Goal: Register for event/course

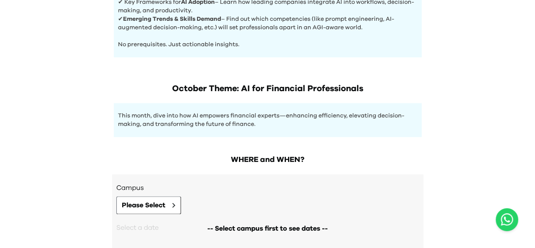
scroll to position [453, 0]
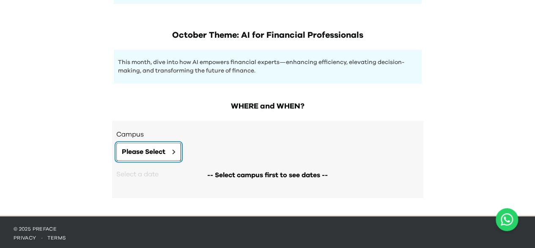
click at [145, 152] on span "Please Select" at bounding box center [144, 151] width 44 height 10
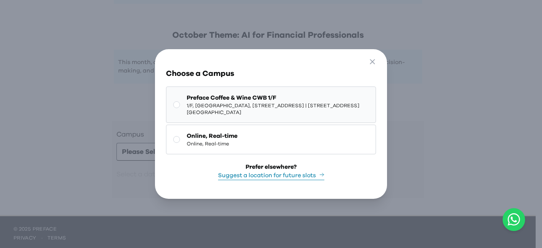
click at [178, 103] on rect at bounding box center [177, 105] width 6 height 6
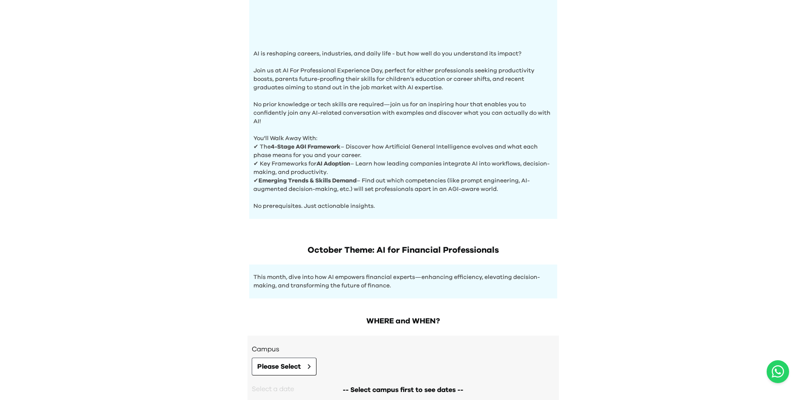
scroll to position [301, 0]
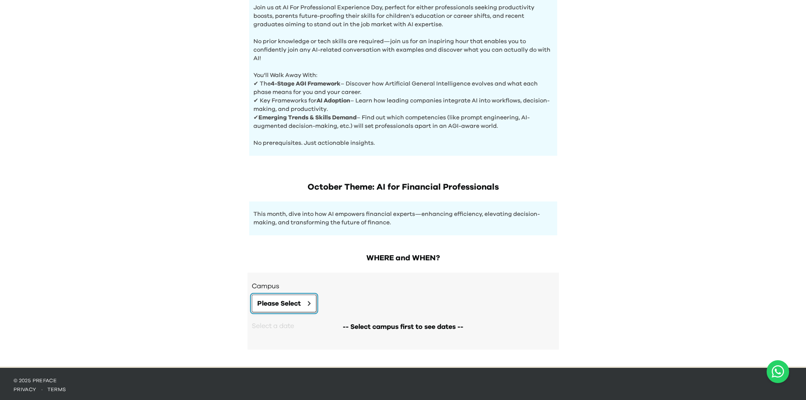
click at [278, 306] on button "Please Select" at bounding box center [284, 304] width 65 height 18
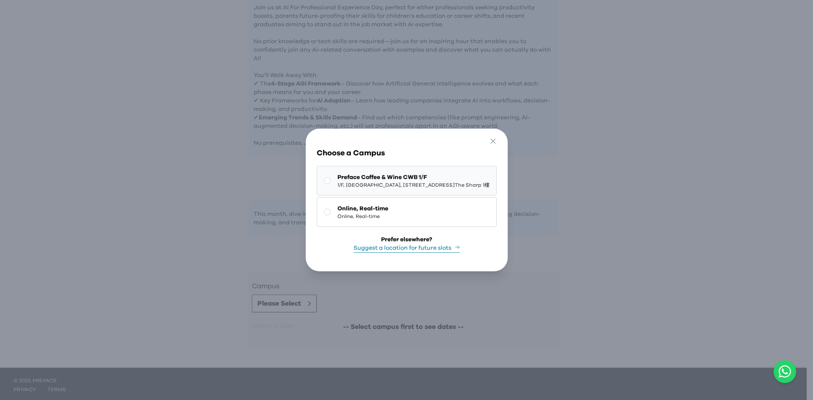
click at [324, 178] on rect at bounding box center [327, 181] width 6 height 6
